Goal: Download file/media

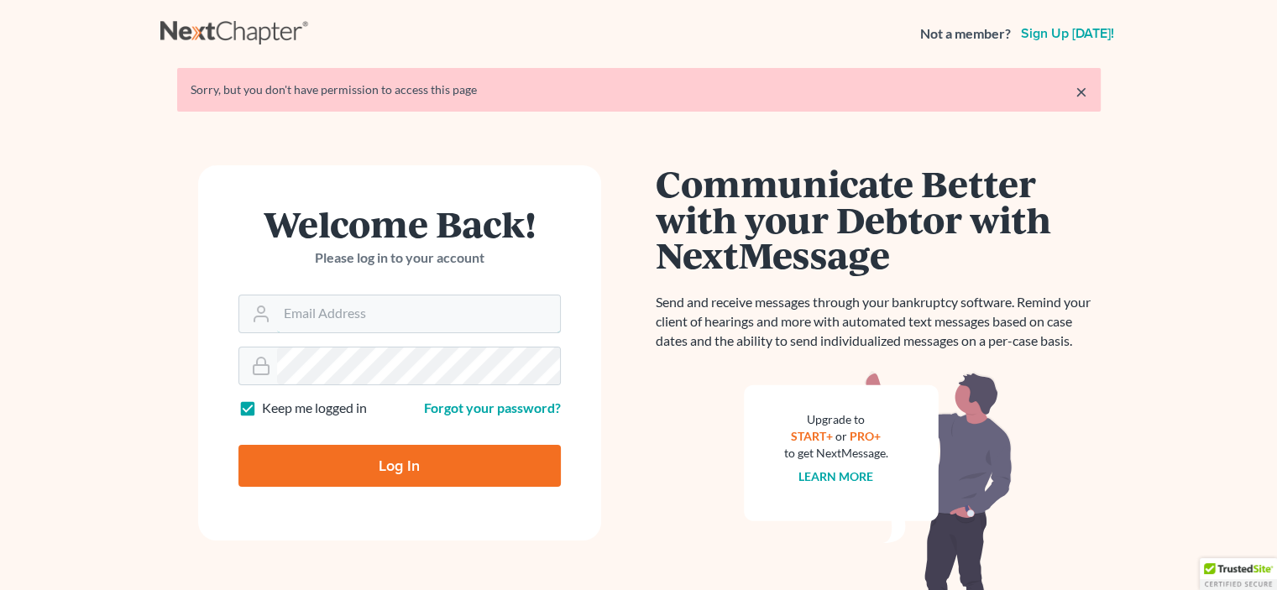
type input "[EMAIL_ADDRESS][DOMAIN_NAME]"
click at [411, 476] on input "Log In" at bounding box center [399, 466] width 322 height 42
type input "Thinking..."
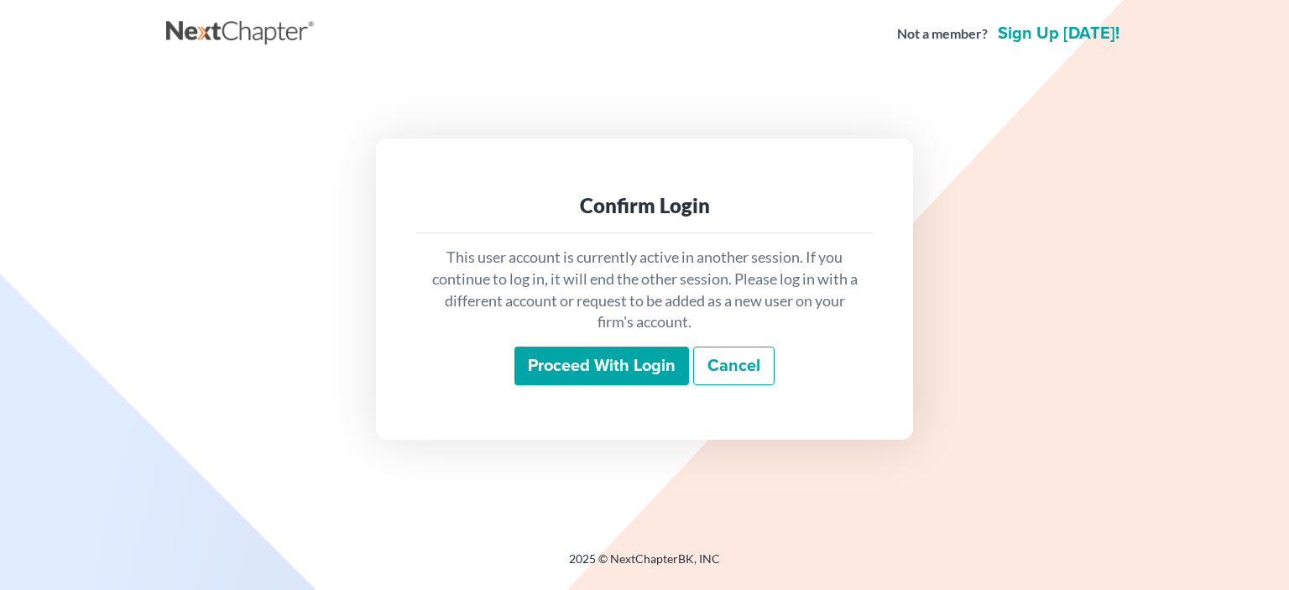
click at [628, 371] on input "Proceed with login" at bounding box center [602, 366] width 175 height 39
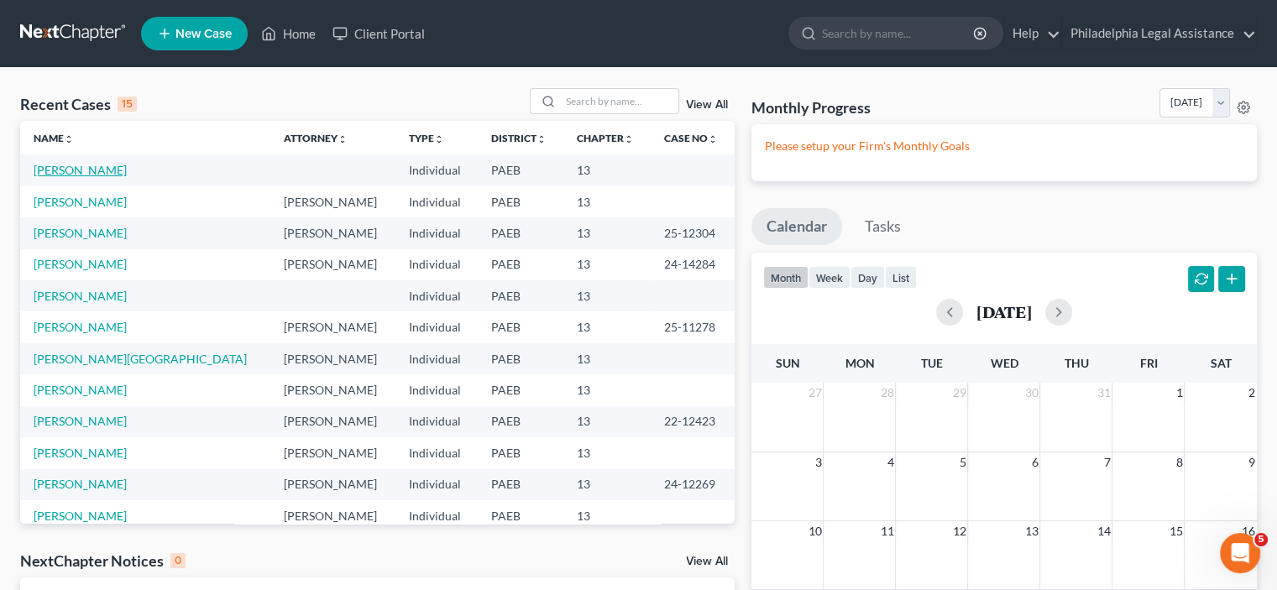
click at [93, 172] on link "[PERSON_NAME]" at bounding box center [80, 170] width 93 height 14
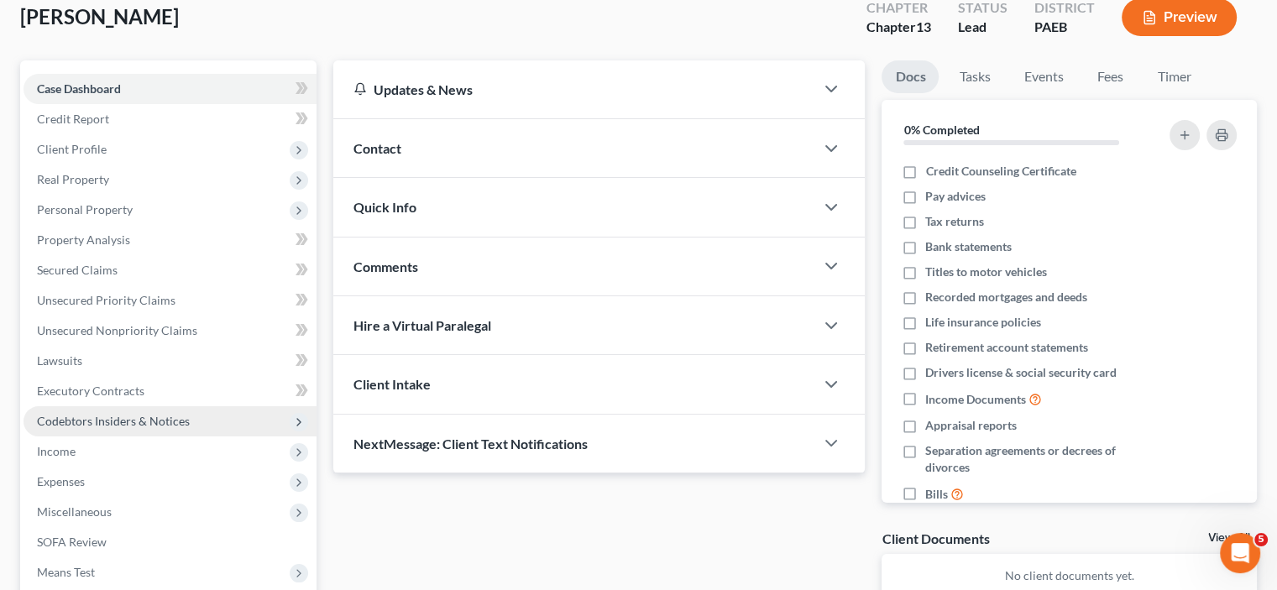
scroll to position [168, 0]
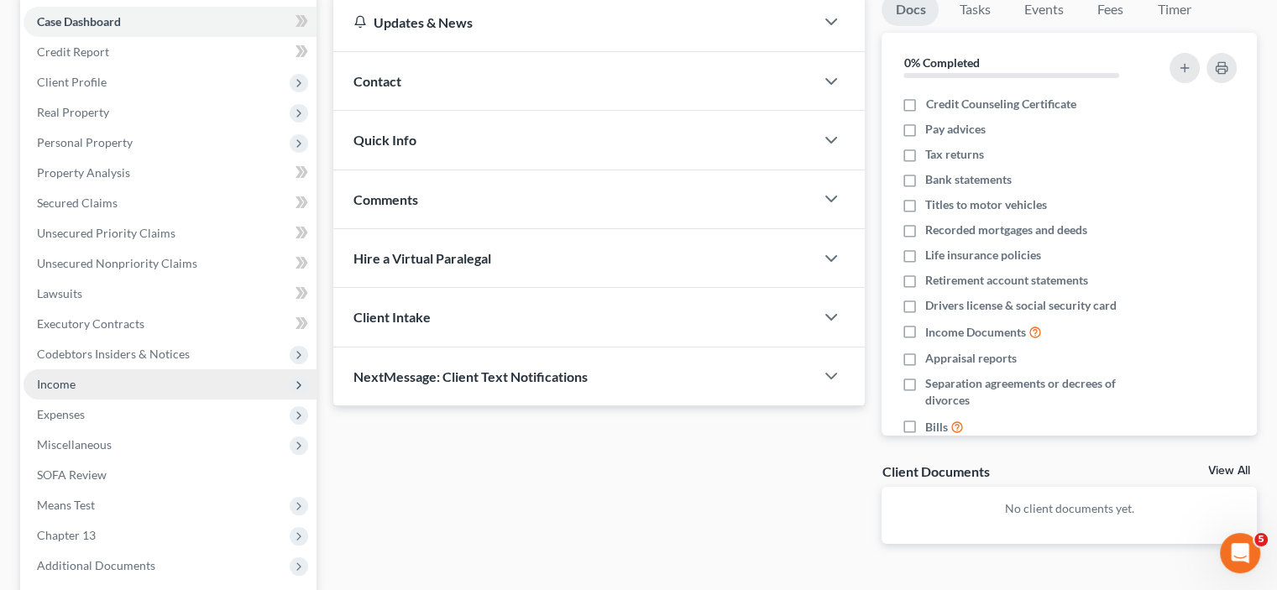
click at [71, 384] on span "Income" at bounding box center [56, 384] width 39 height 14
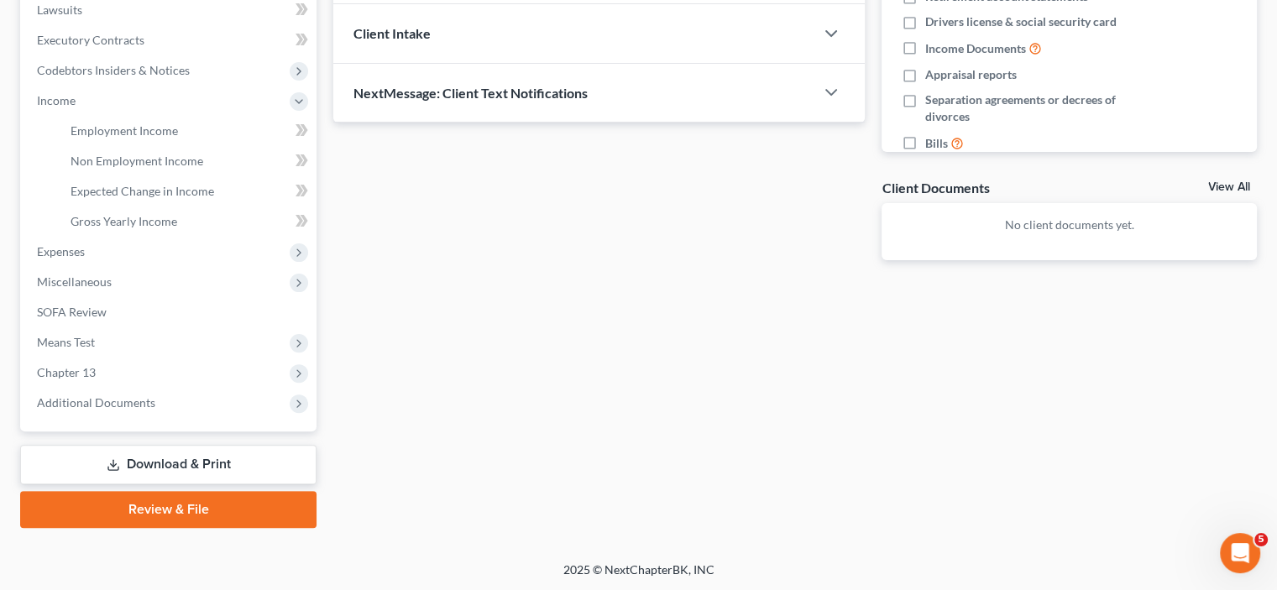
click at [149, 462] on link "Download & Print" at bounding box center [168, 464] width 296 height 39
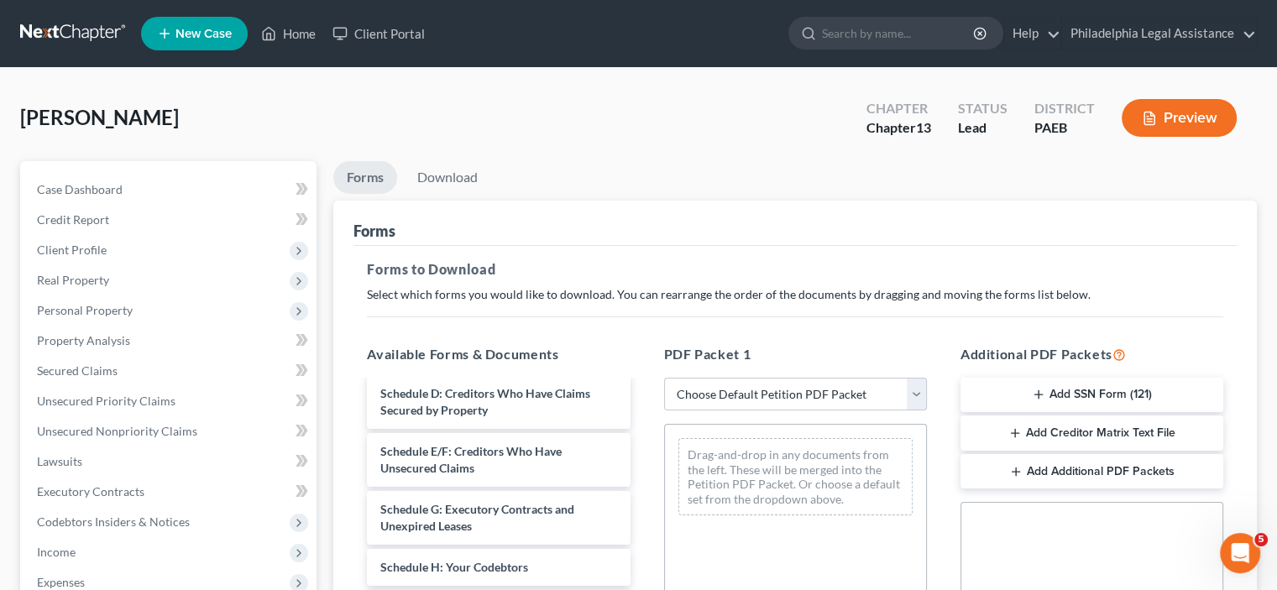
scroll to position [252, 0]
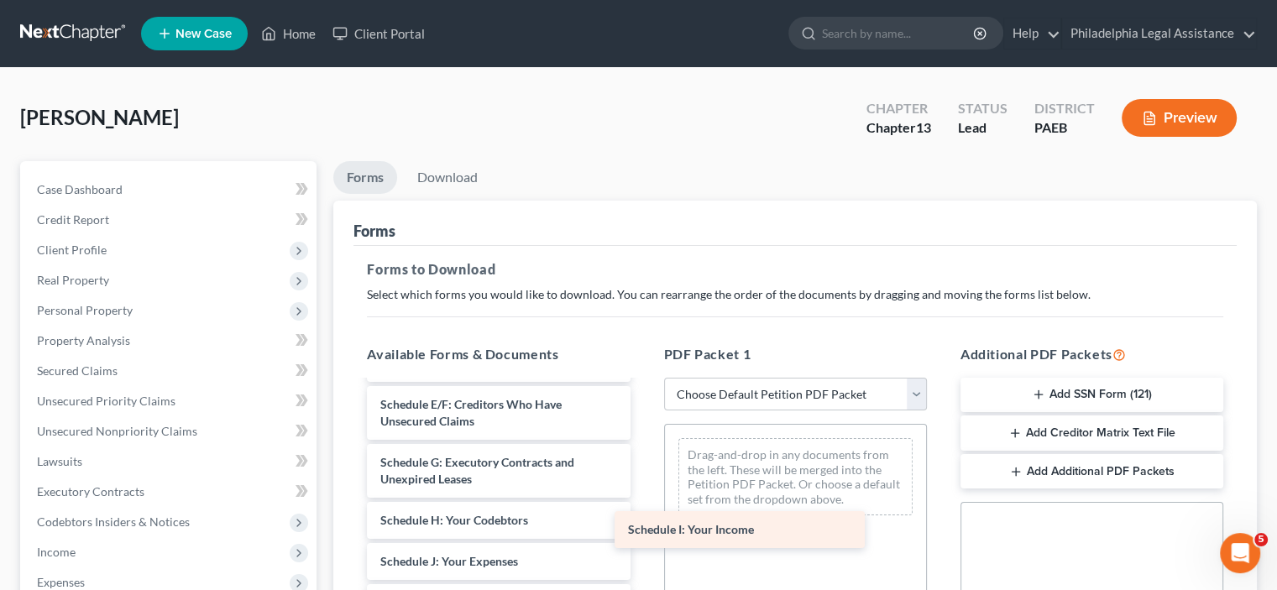
drag, startPoint x: 508, startPoint y: 557, endPoint x: 755, endPoint y: 525, distance: 249.6
click at [643, 525] on div "Schedule I: Your Income Voluntary Petition for Individuals Filing for Bankruptc…" at bounding box center [498, 561] width 290 height 863
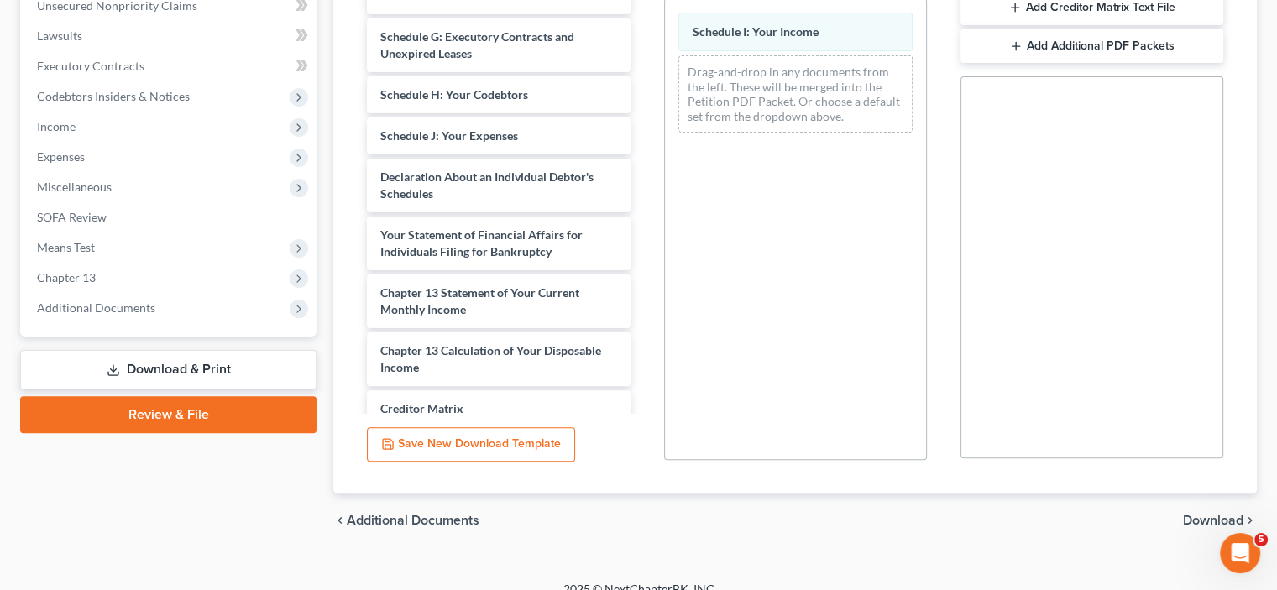
scroll to position [445, 0]
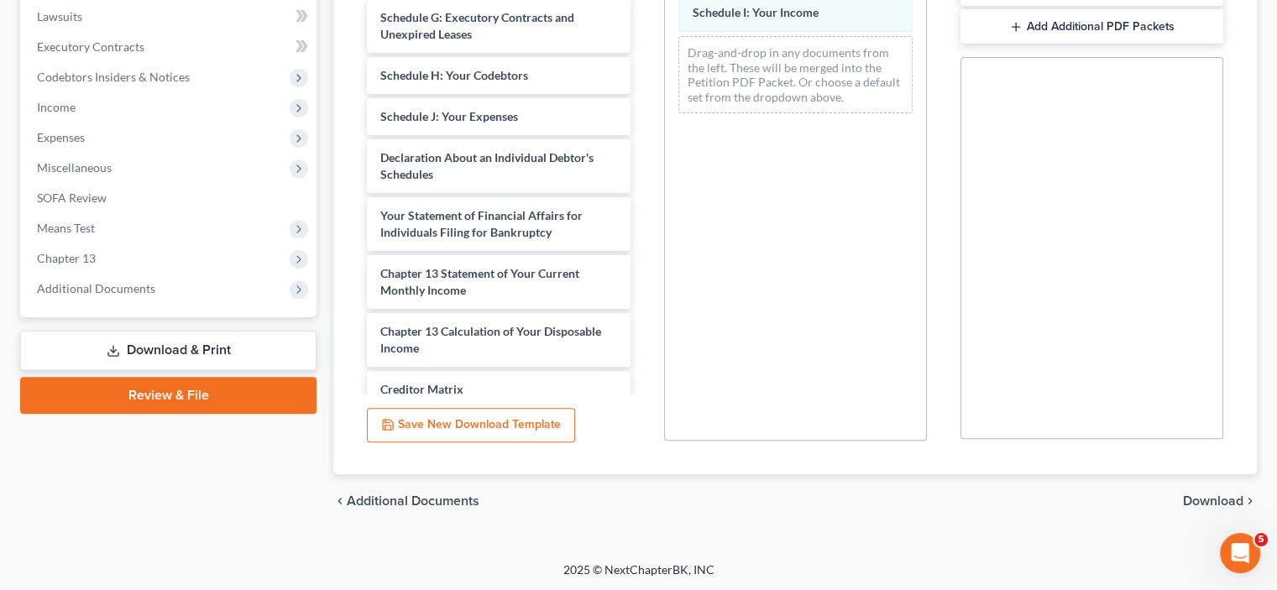
click at [1195, 500] on span "Download" at bounding box center [1213, 500] width 60 height 13
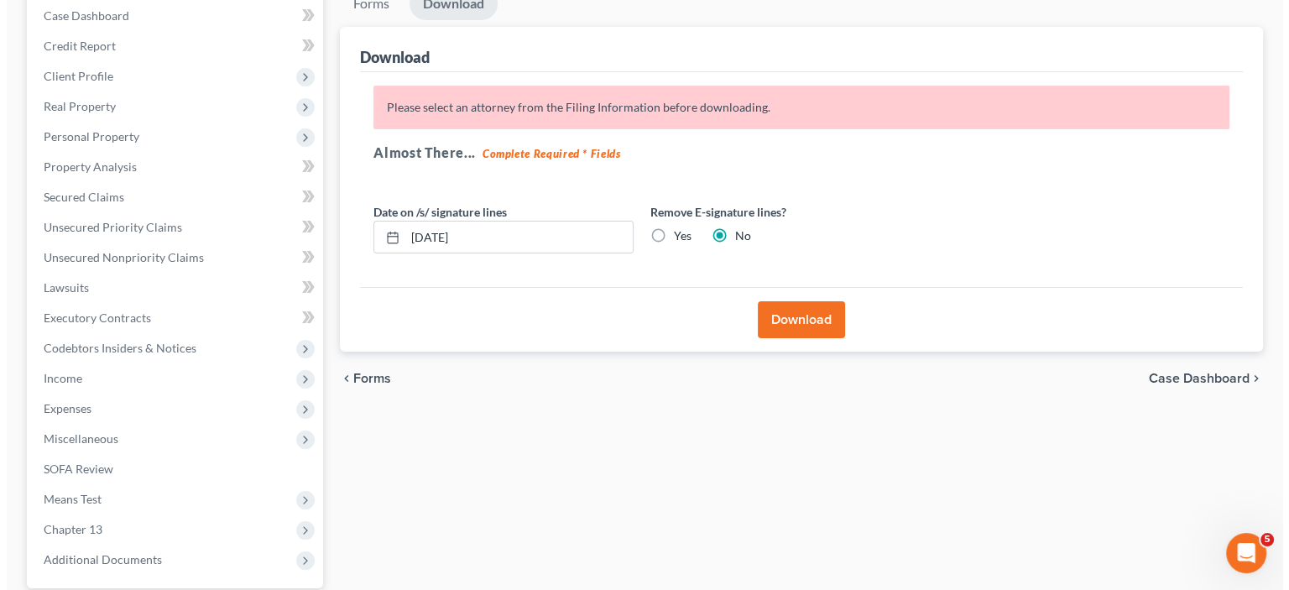
scroll to position [163, 0]
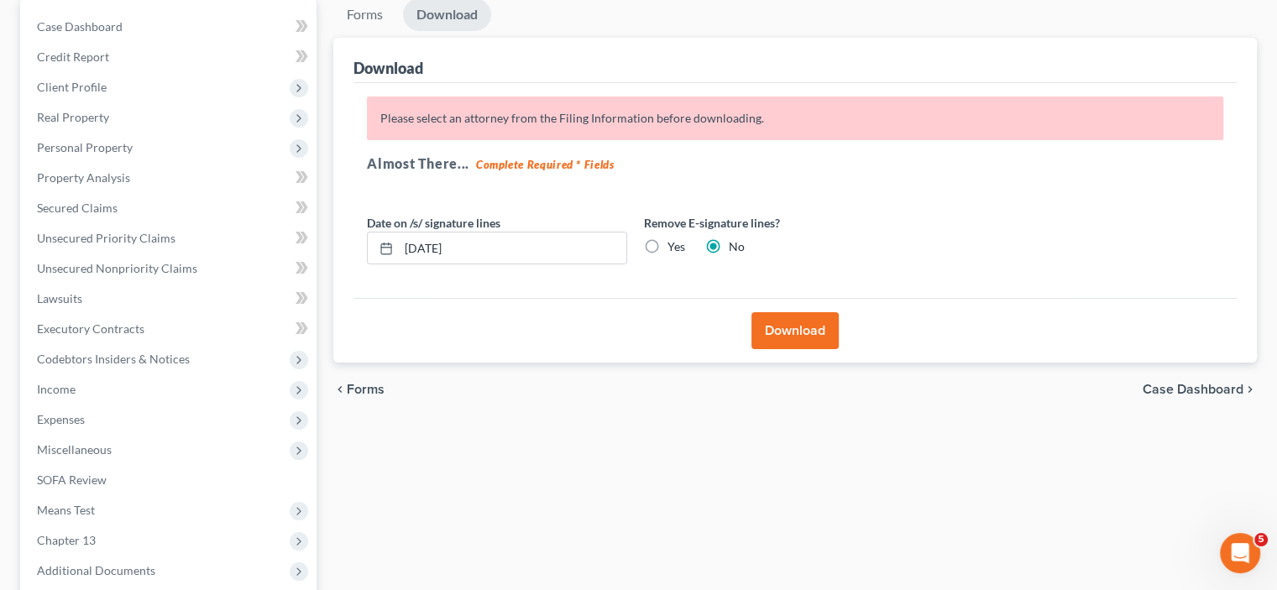
click at [777, 335] on button "Download" at bounding box center [794, 330] width 87 height 37
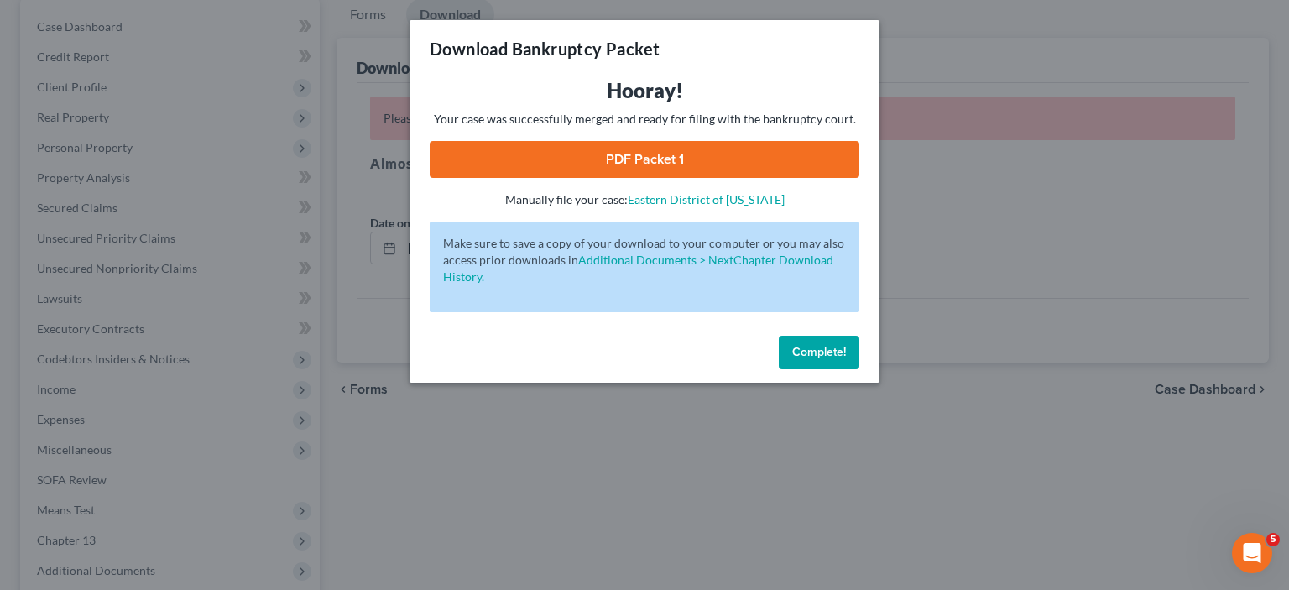
drag, startPoint x: 582, startPoint y: 132, endPoint x: 580, endPoint y: 155, distance: 23.6
click at [579, 140] on div "Hooray! Your case was successfully merged and ready for filing with the bankrup…" at bounding box center [645, 142] width 430 height 131
click at [580, 155] on link "PDF Packet 1" at bounding box center [645, 159] width 430 height 37
